Goal: Check status: Check status

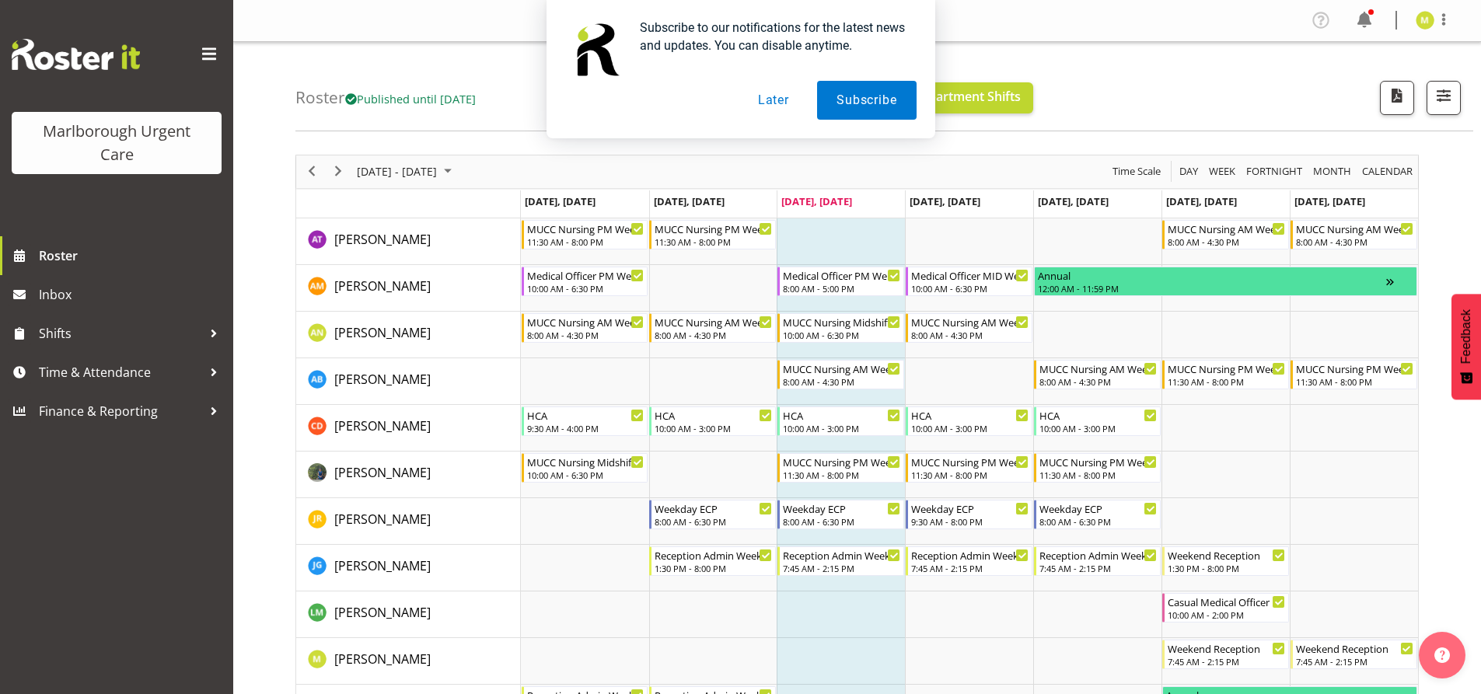
click at [767, 104] on button "Later" at bounding box center [774, 100] width 70 height 39
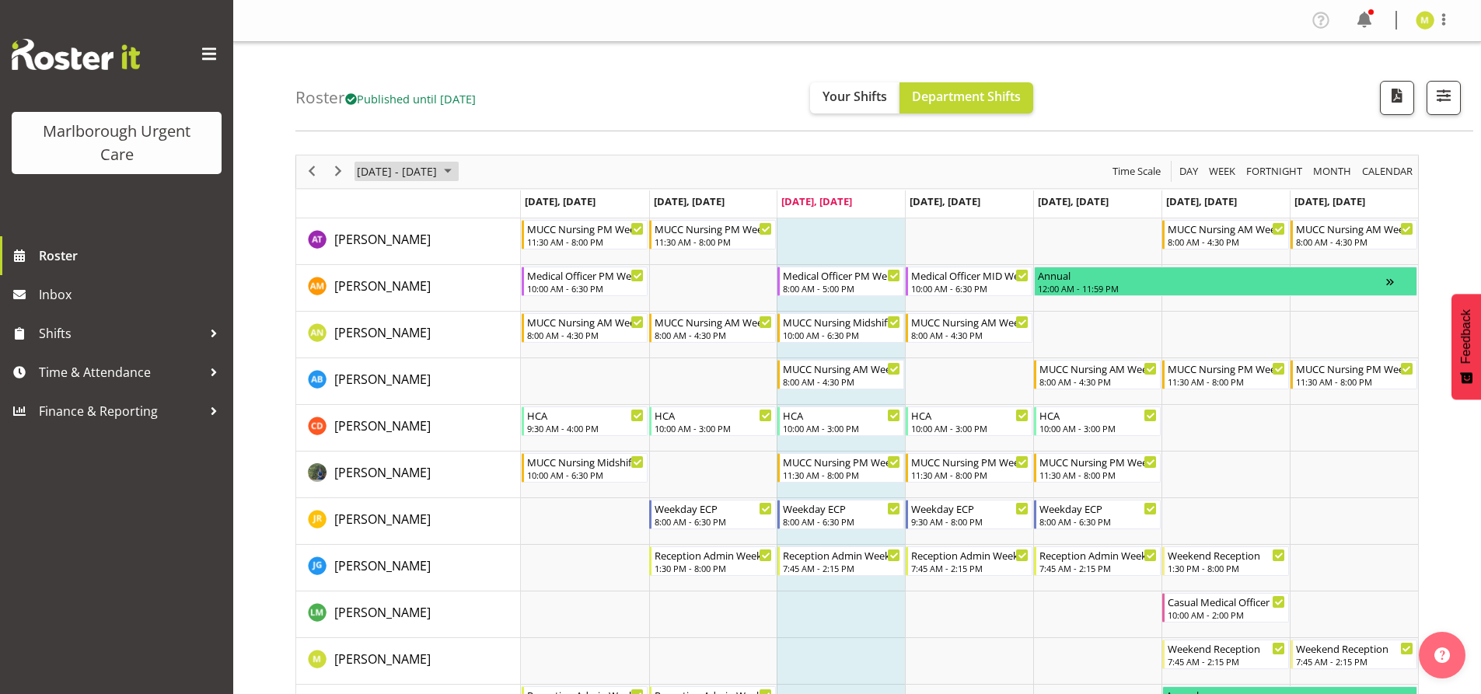
click at [457, 169] on span "October 2025" at bounding box center [448, 171] width 19 height 19
click at [346, 176] on span "Next" at bounding box center [338, 171] width 19 height 19
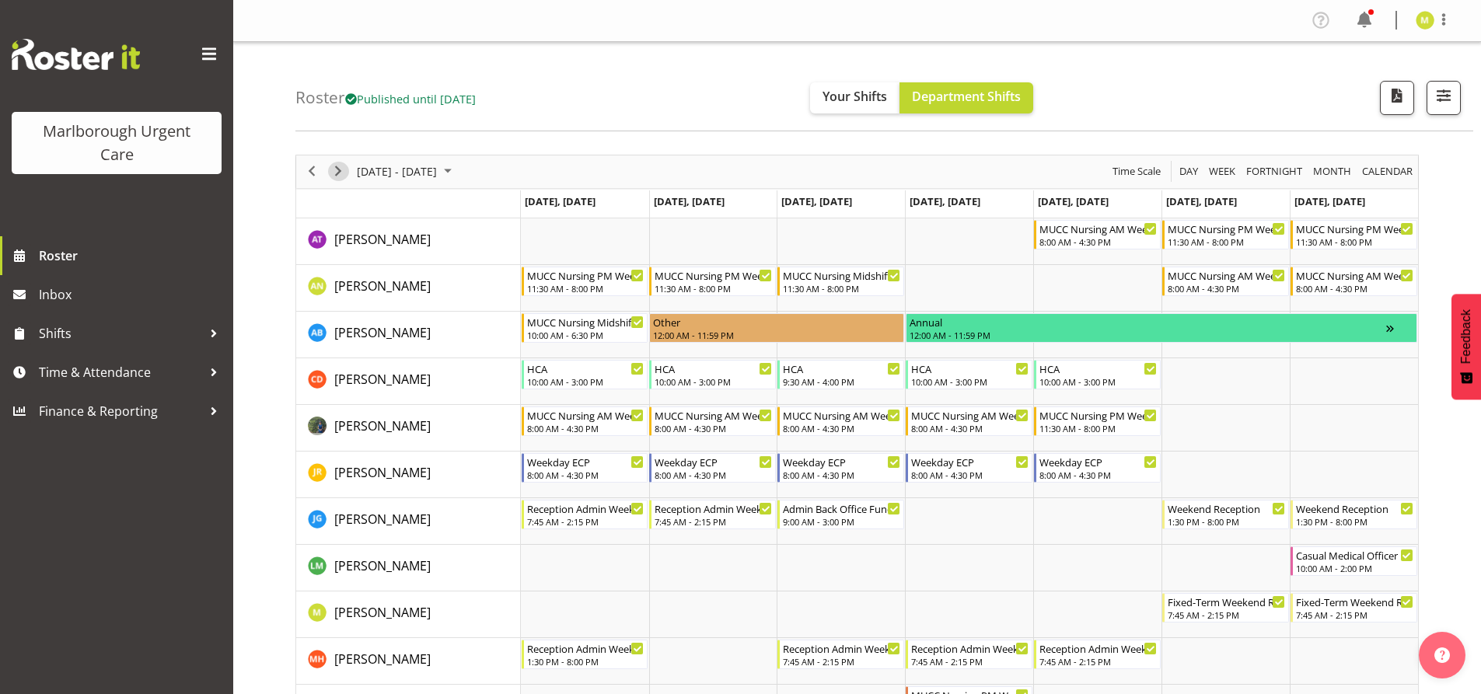
click at [346, 176] on span "Next" at bounding box center [338, 171] width 19 height 19
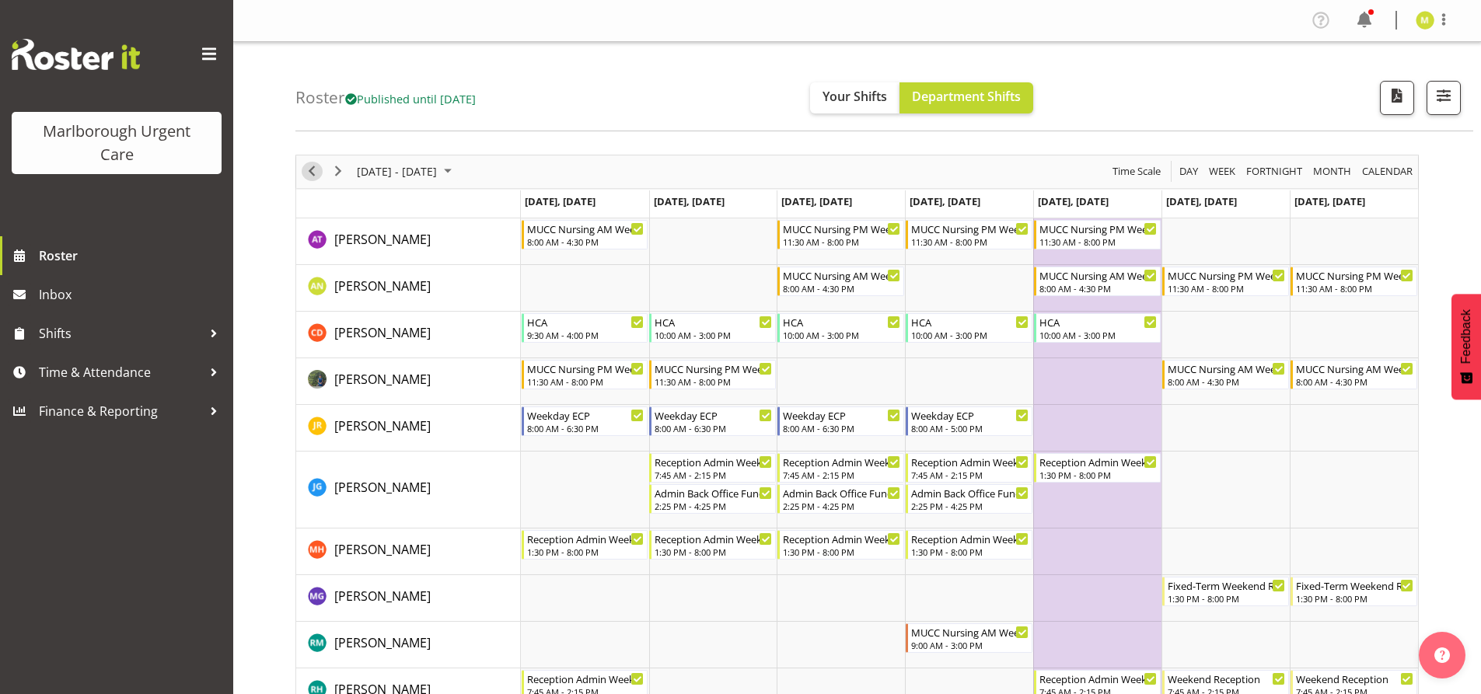
click at [312, 176] on span "Previous" at bounding box center [311, 171] width 19 height 19
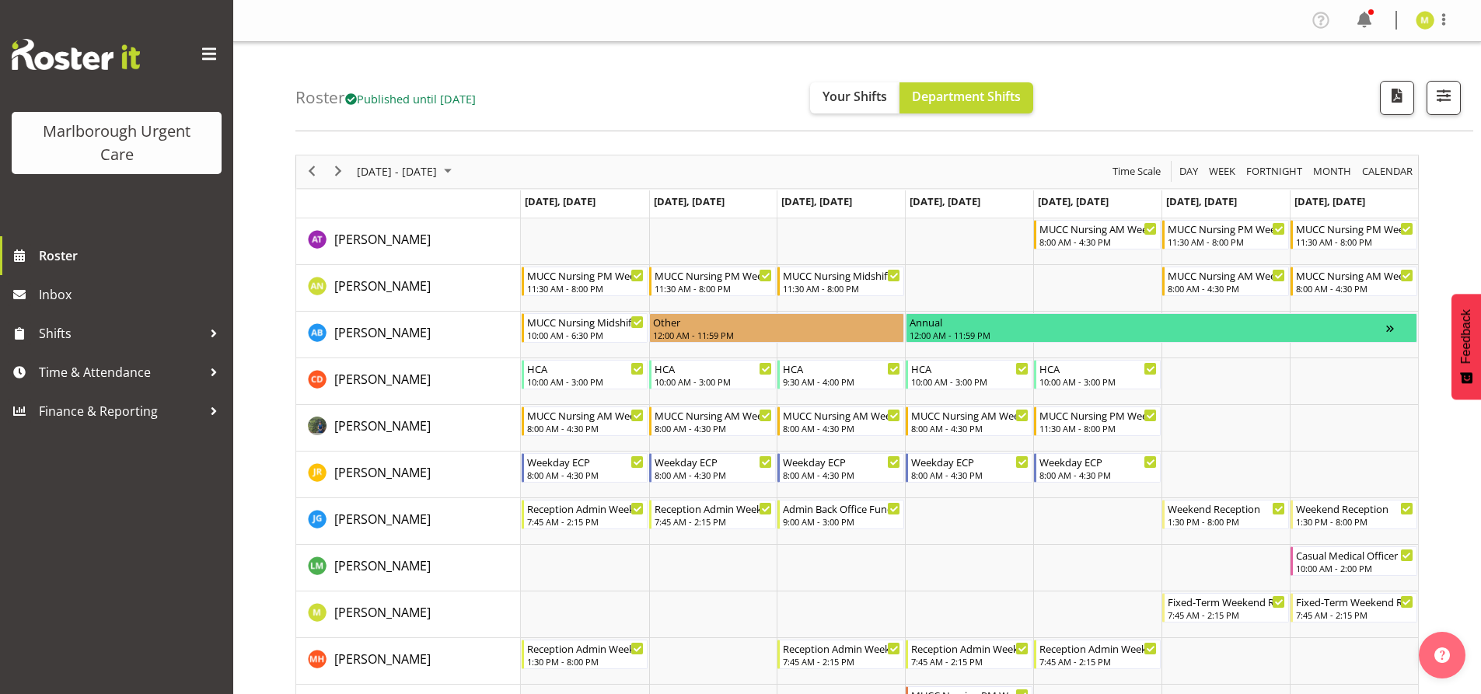
scroll to position [78, 0]
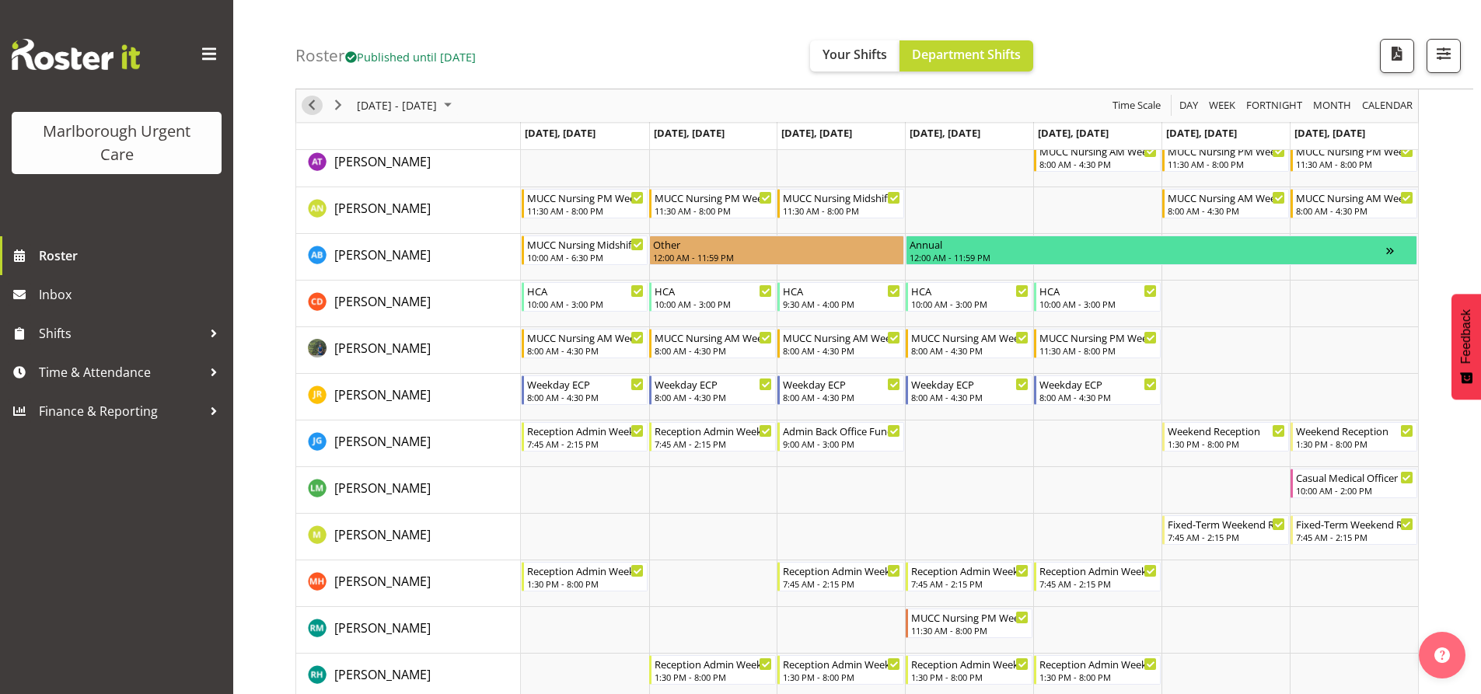
click at [316, 110] on span "Previous" at bounding box center [311, 105] width 19 height 19
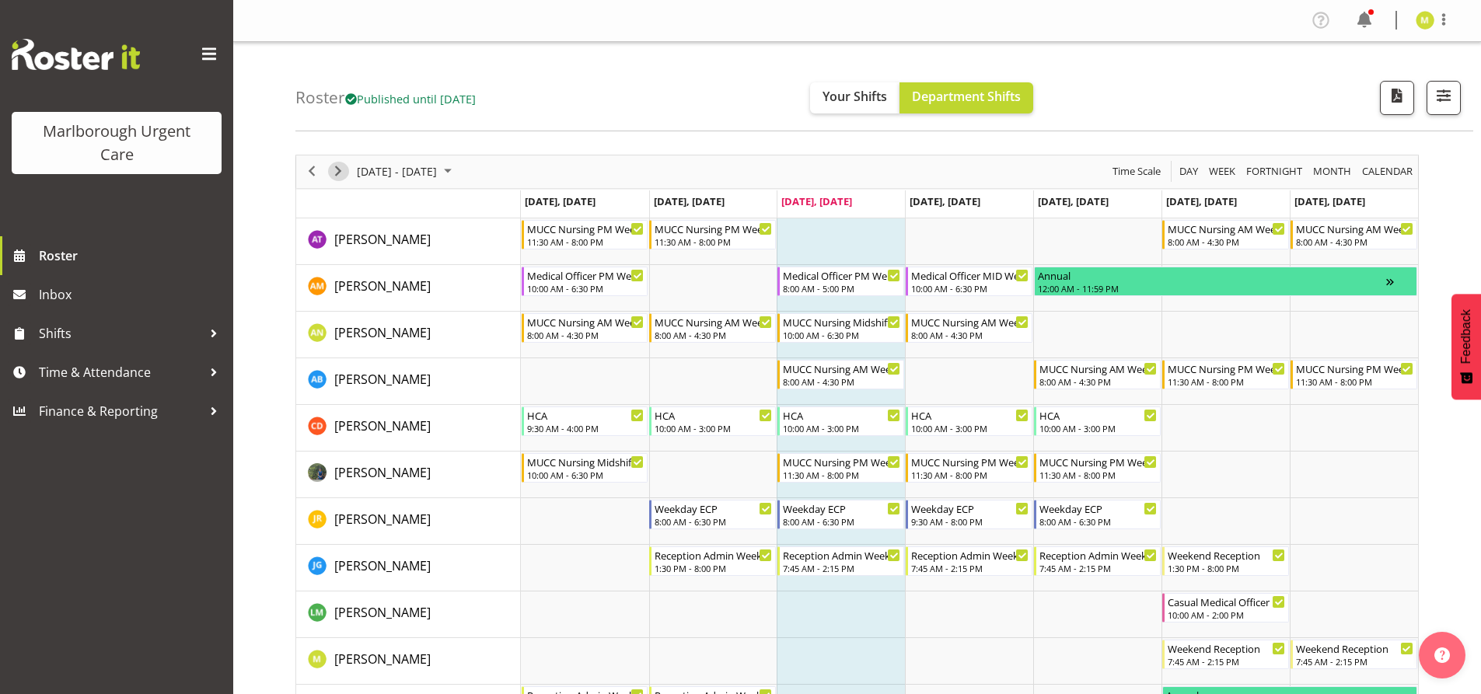
drag, startPoint x: 339, startPoint y: 176, endPoint x: 350, endPoint y: 179, distance: 11.3
click at [339, 176] on span "Next" at bounding box center [338, 171] width 19 height 19
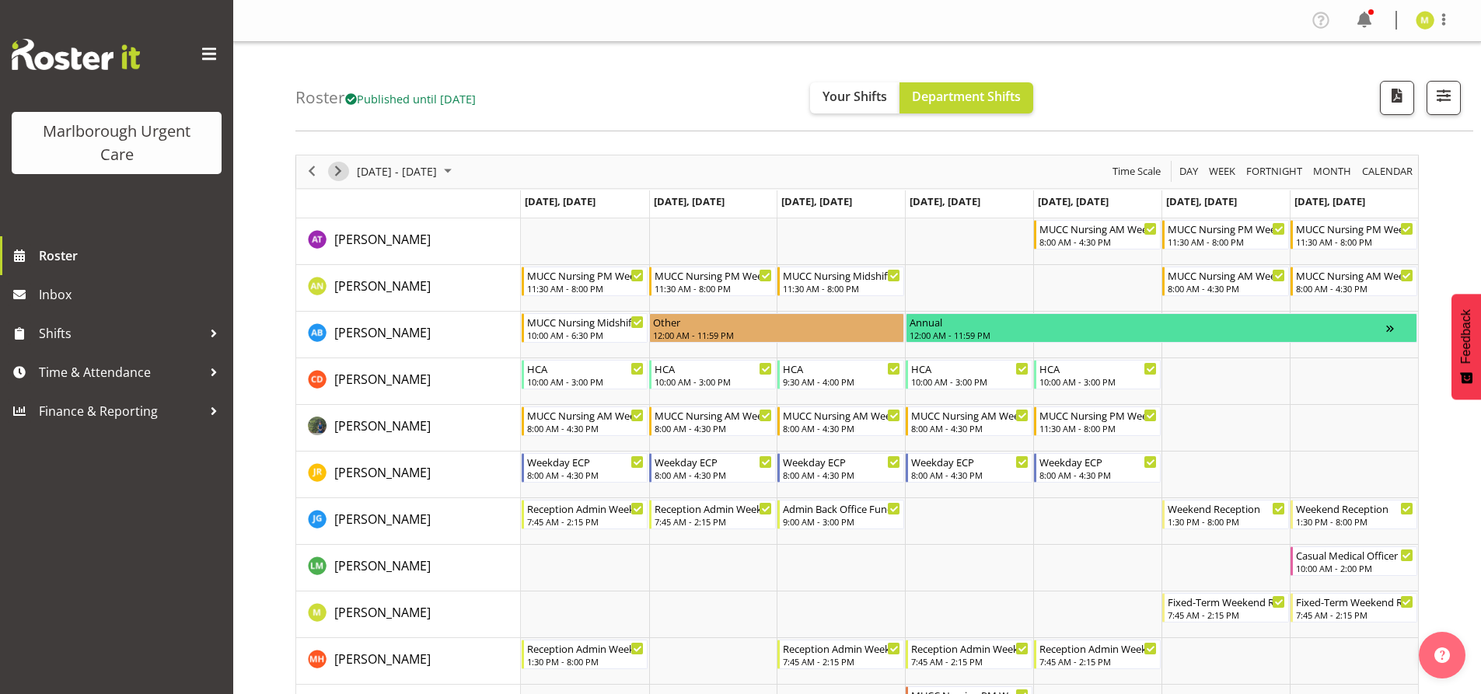
click at [347, 170] on span "Next" at bounding box center [338, 171] width 19 height 19
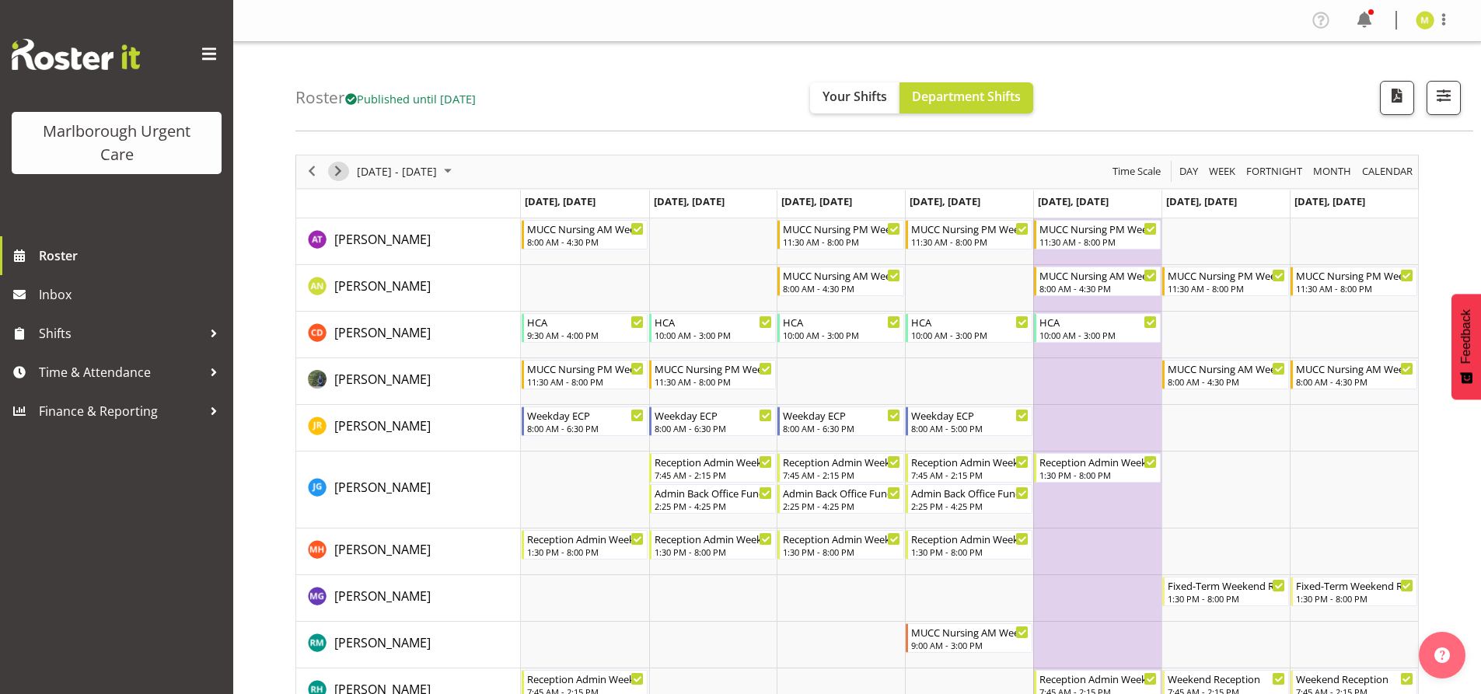
click at [335, 170] on span "Next" at bounding box center [338, 171] width 19 height 19
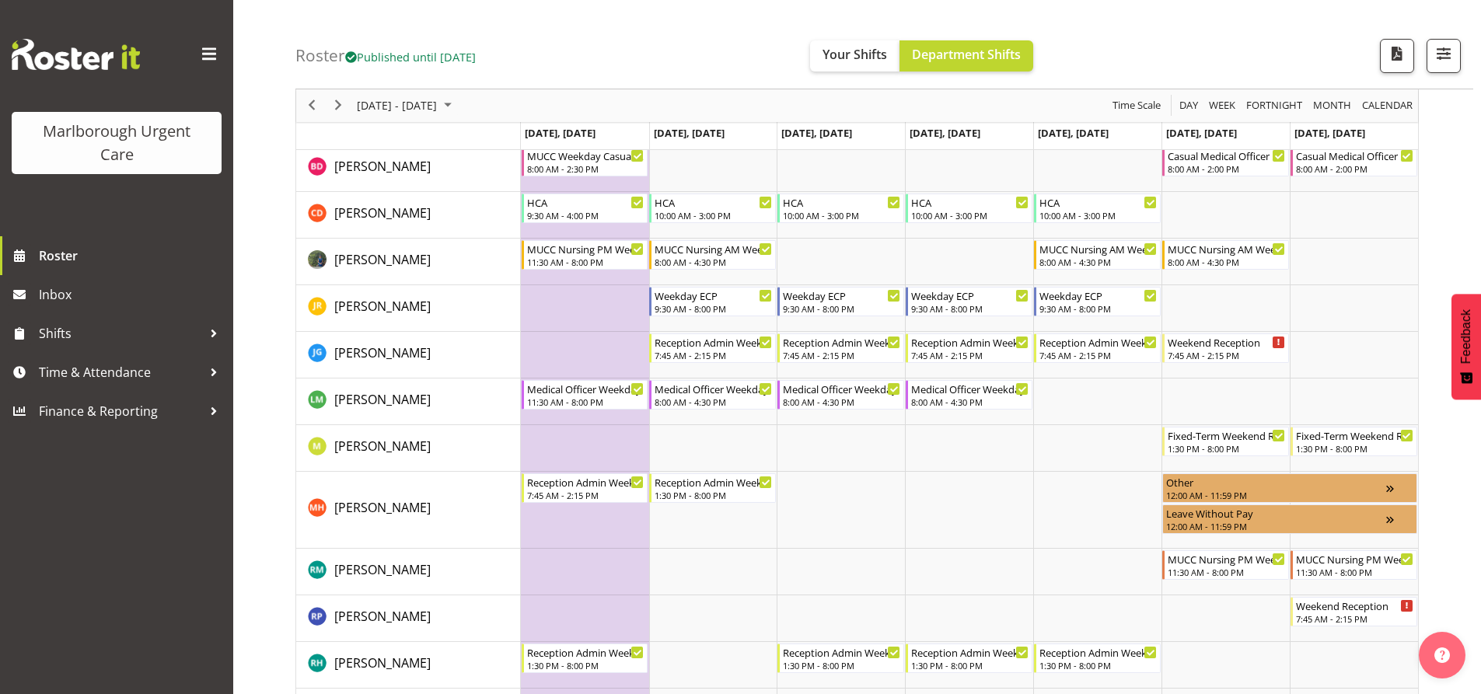
scroll to position [233, 0]
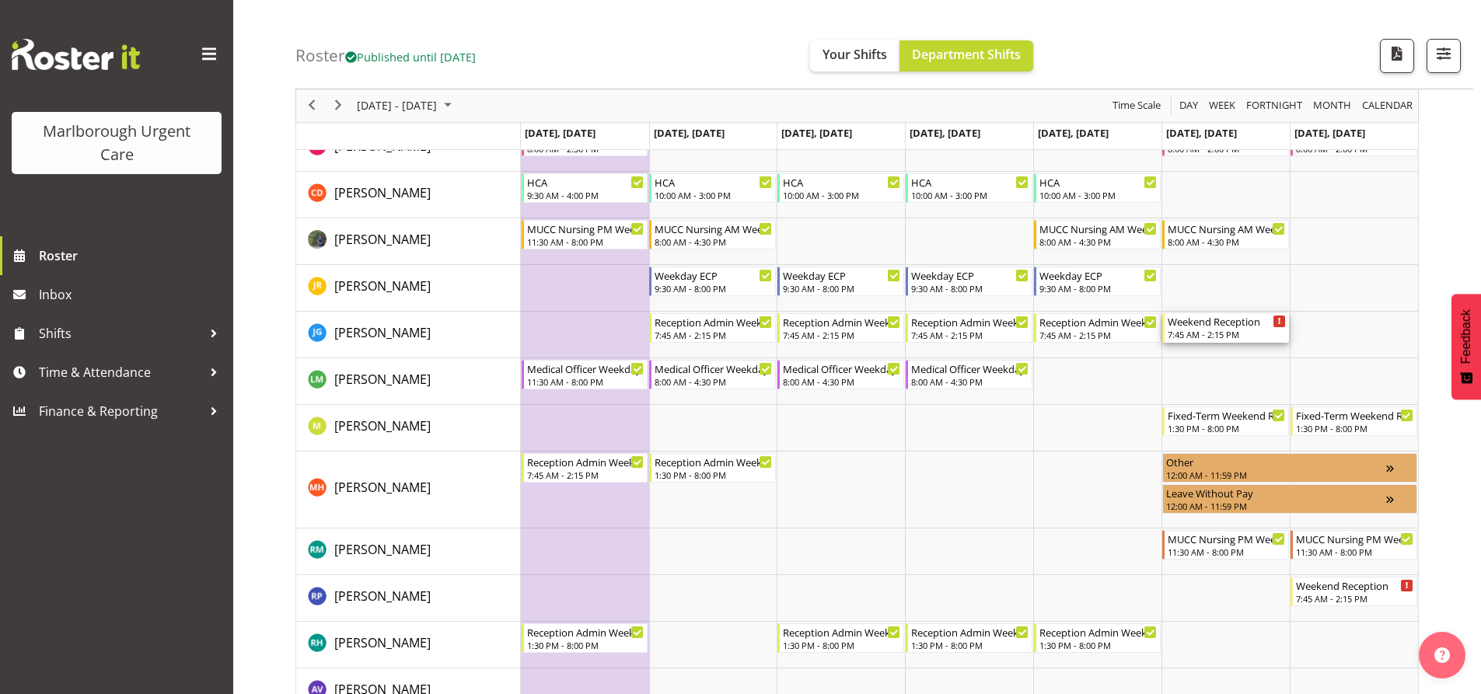
click at [1276, 323] on div "Timeline Week of October 29, 2025" at bounding box center [1280, 322] width 12 height 12
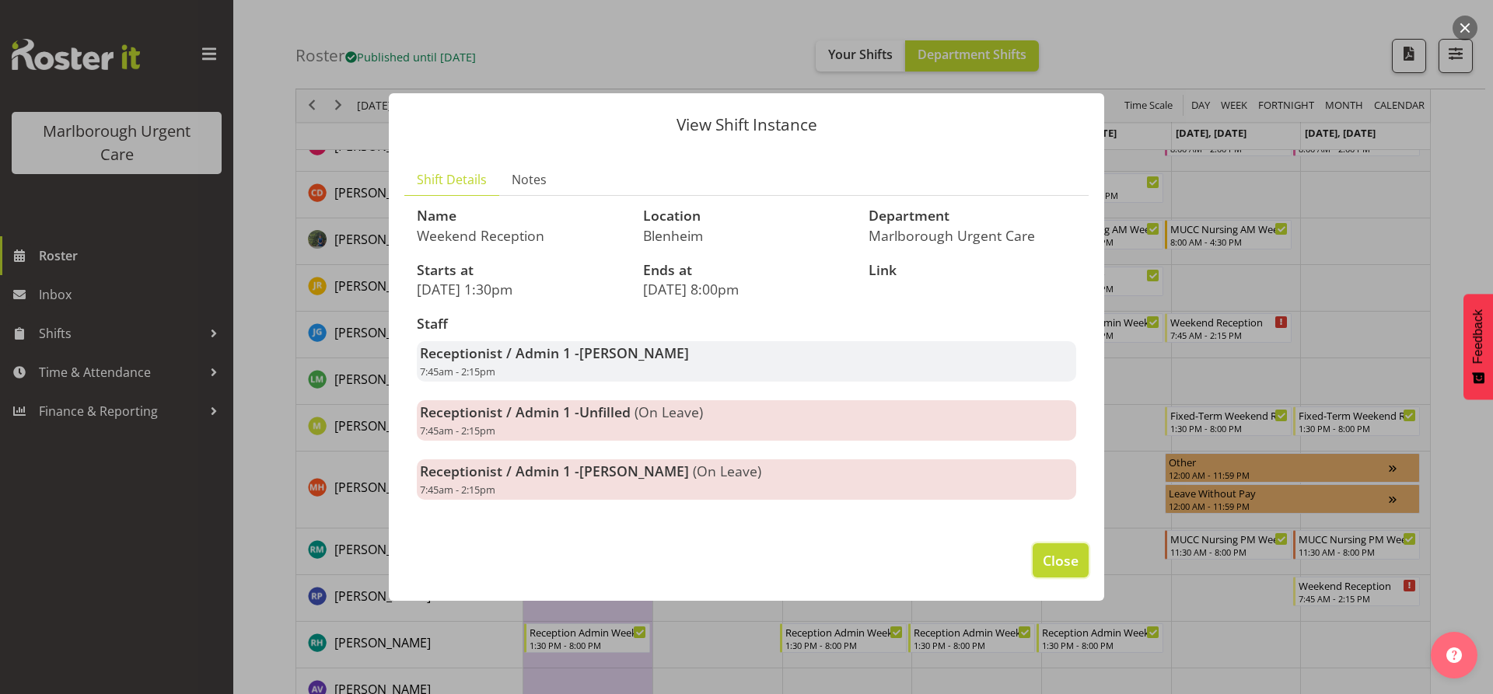
click at [1055, 563] on span "Close" at bounding box center [1061, 561] width 36 height 20
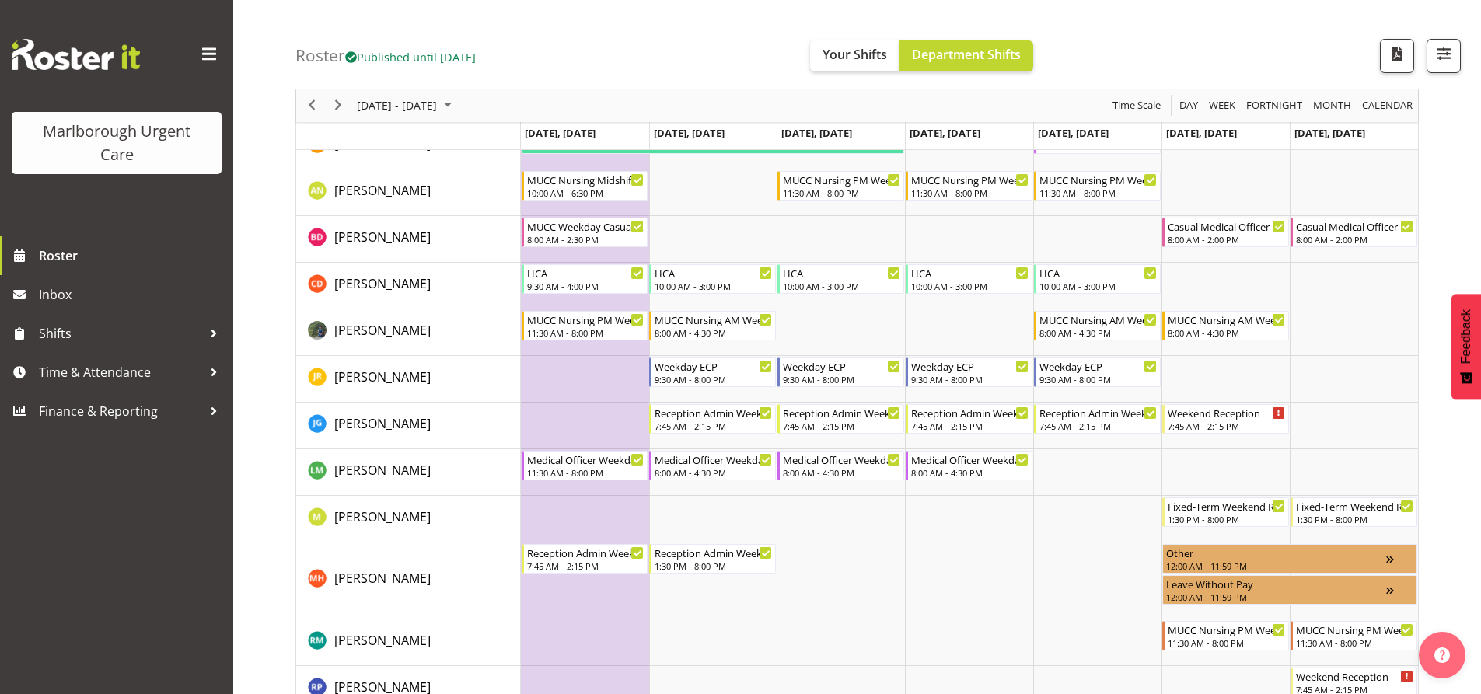
scroll to position [0, 0]
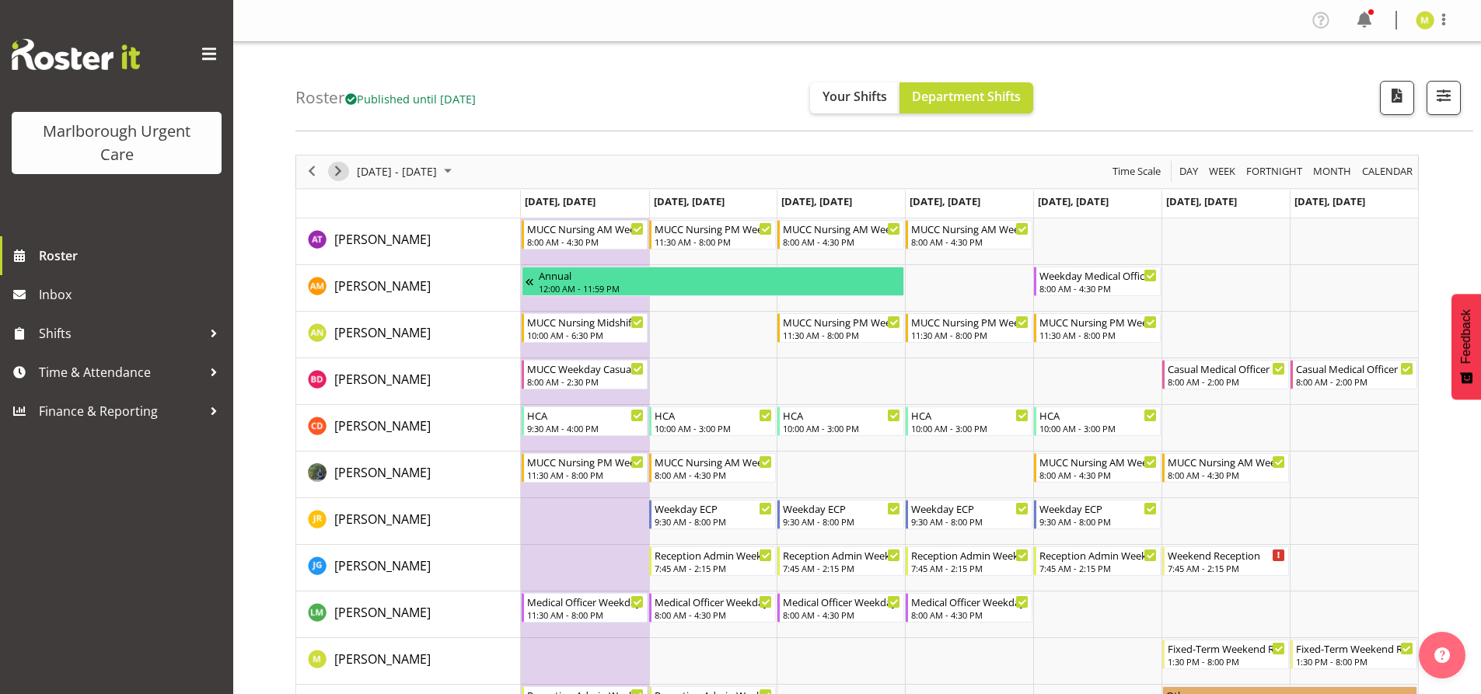
click at [341, 176] on span "Next" at bounding box center [338, 171] width 19 height 19
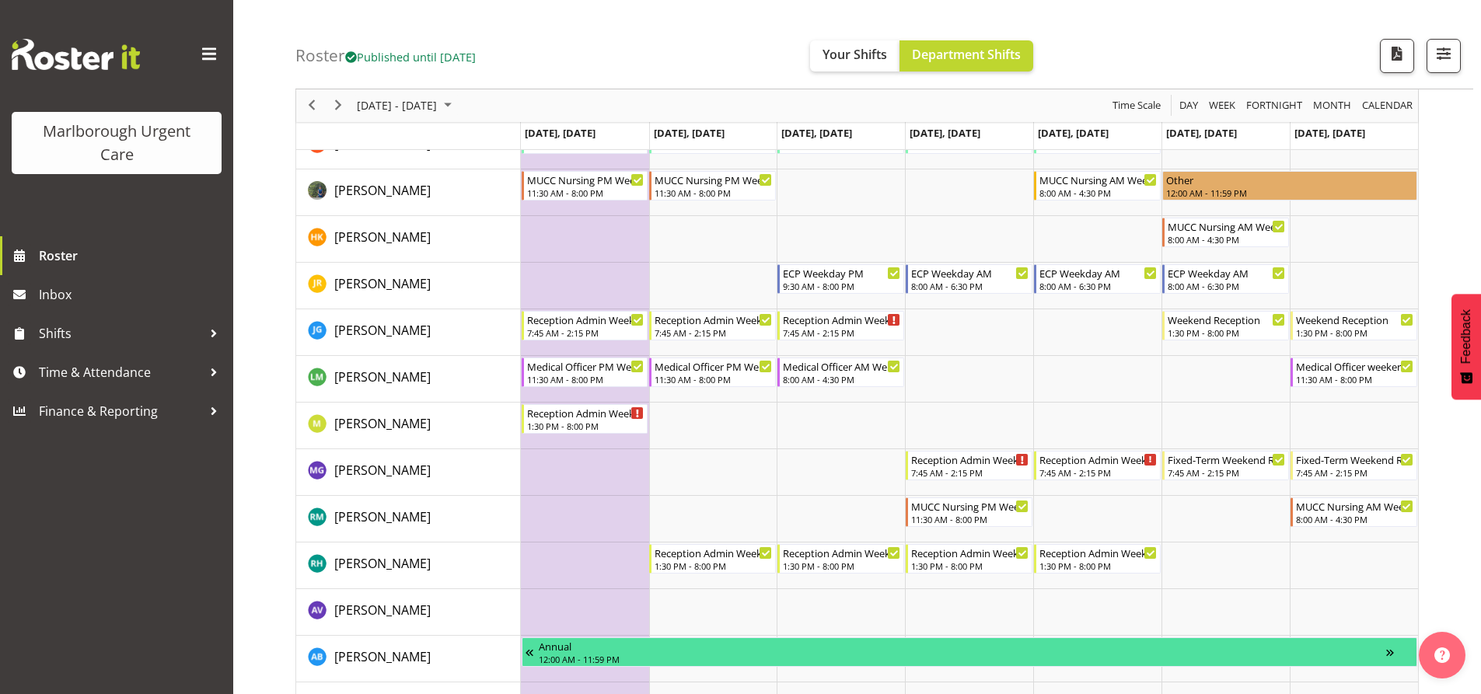
scroll to position [233, 0]
